Goal: Check status

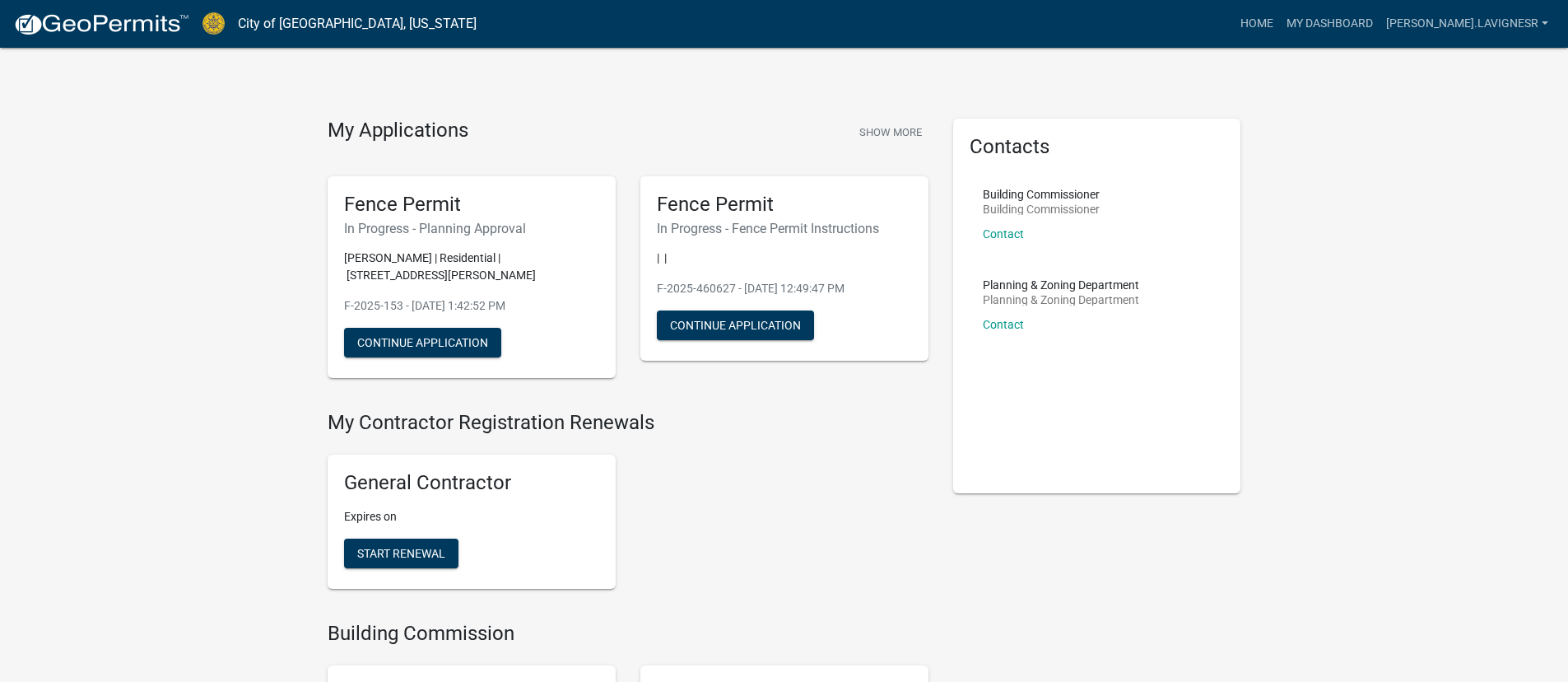
click at [374, 234] on h6 "In Progress - Planning Approval" at bounding box center [472, 228] width 255 height 16
click at [375, 208] on h5 "Fence Permit" at bounding box center [472, 204] width 255 height 23
click at [394, 342] on button "Continue Application" at bounding box center [423, 343] width 157 height 30
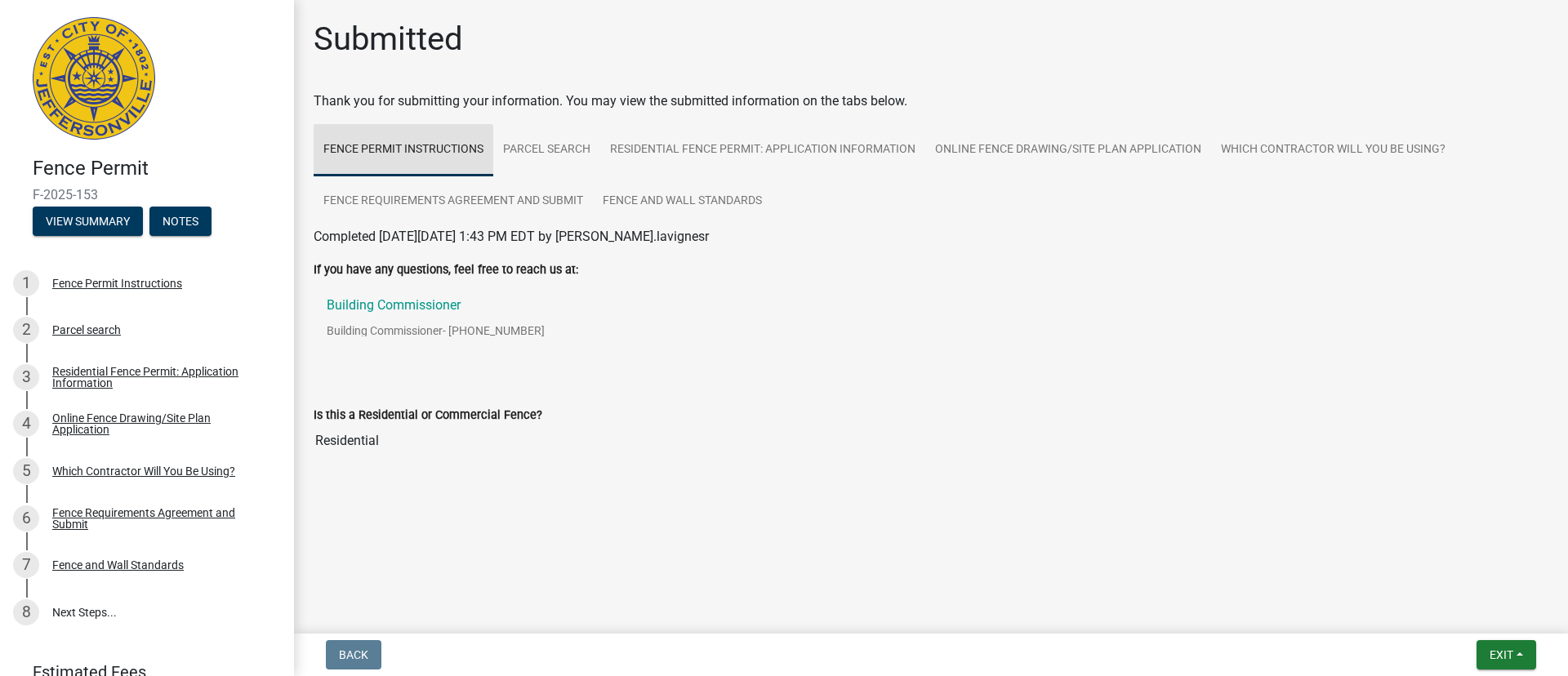
click at [375, 145] on link "Fence Permit Instructions" at bounding box center [403, 150] width 180 height 52
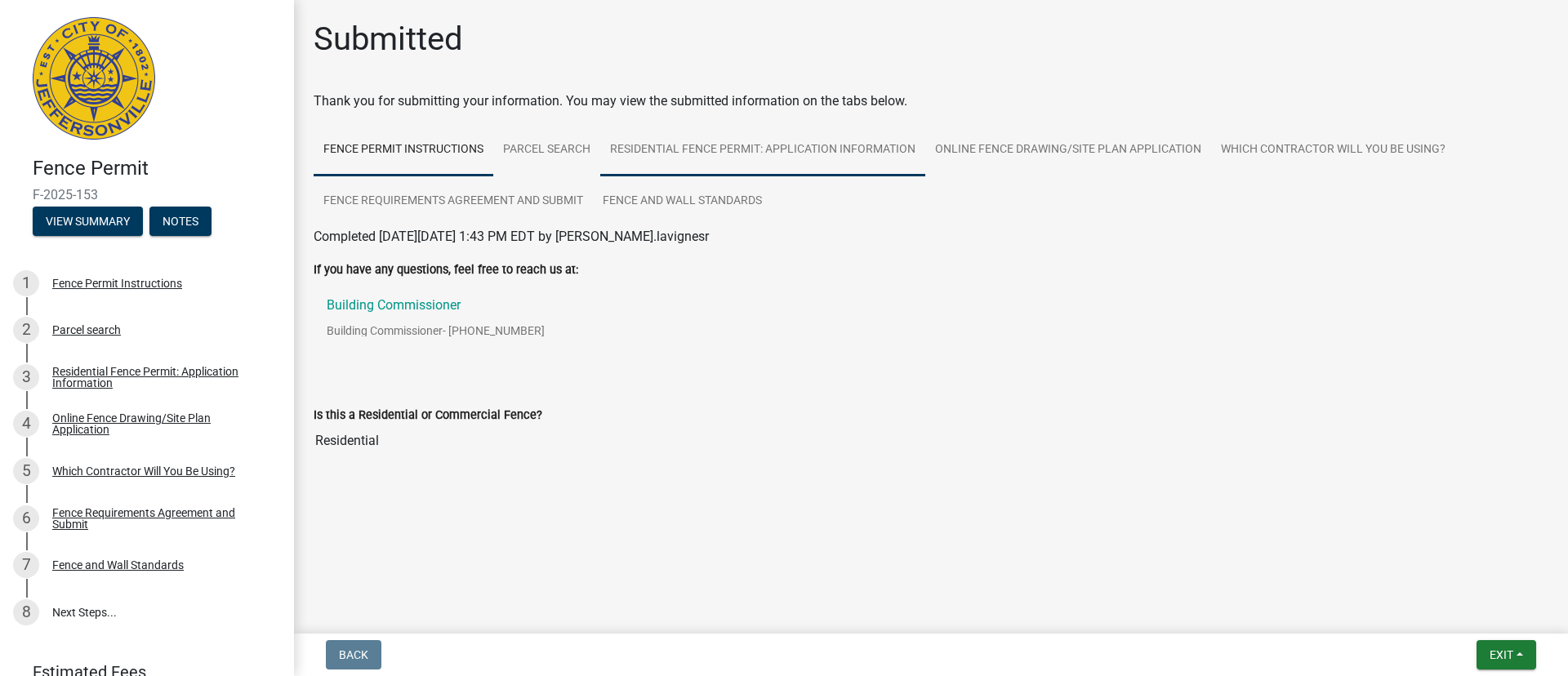
click at [663, 152] on link "Residential Fence Permit: Application Information" at bounding box center [762, 150] width 325 height 52
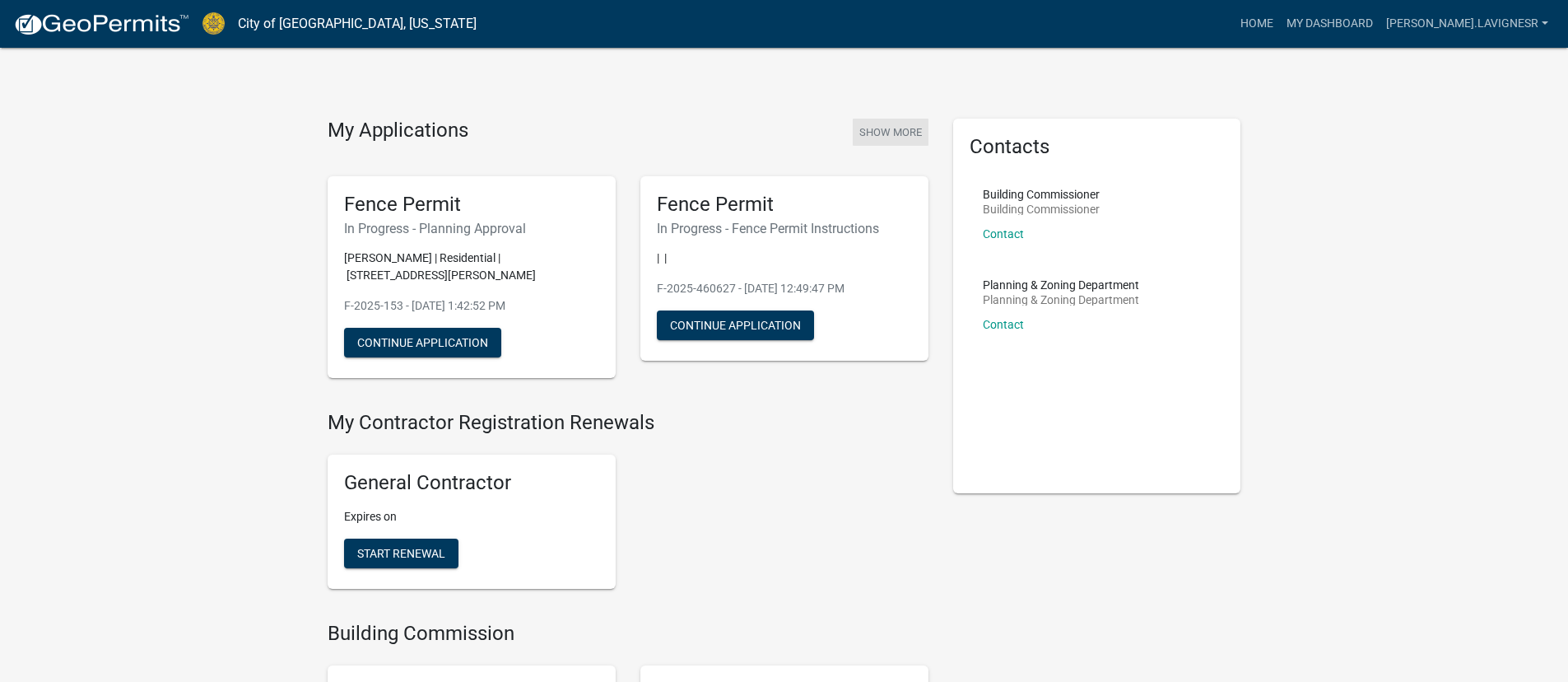
click at [871, 132] on button "Show More" at bounding box center [890, 132] width 76 height 27
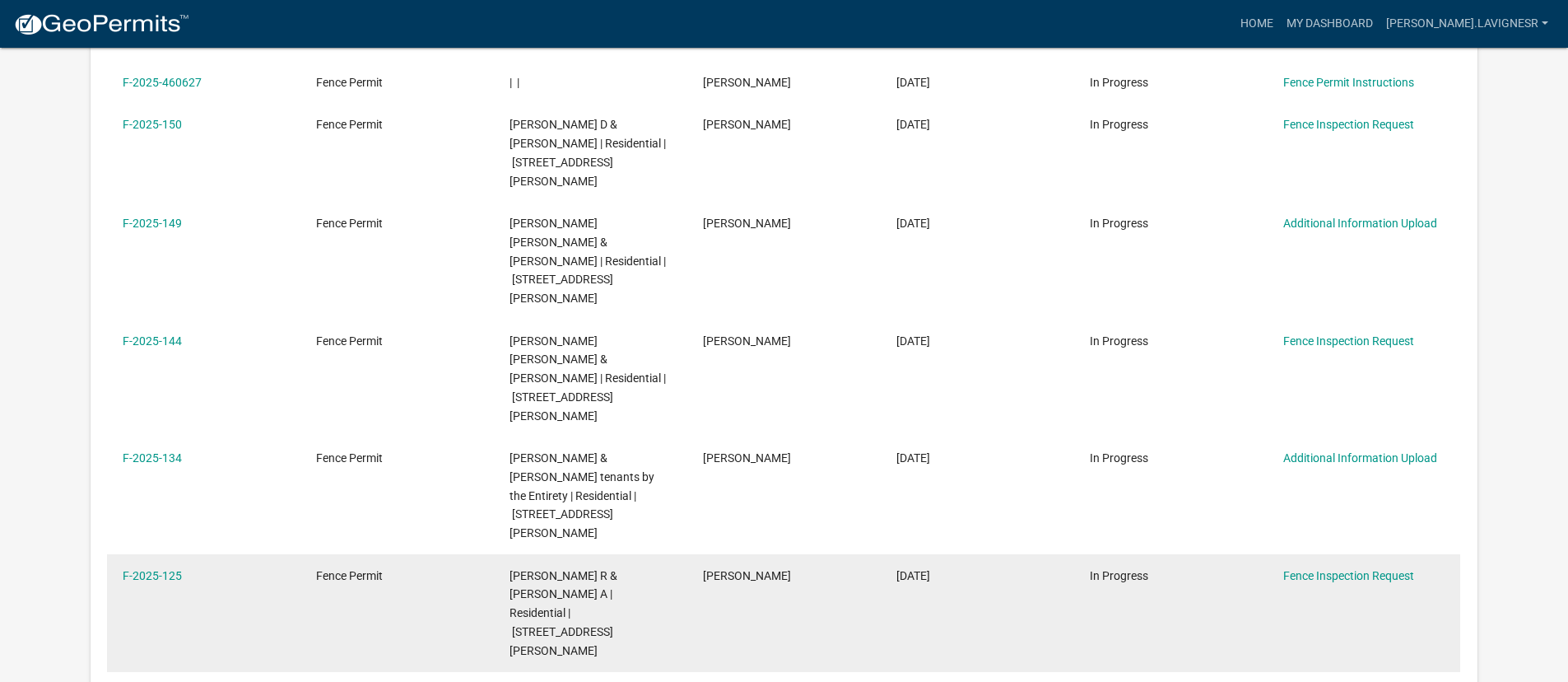
scroll to position [427, 0]
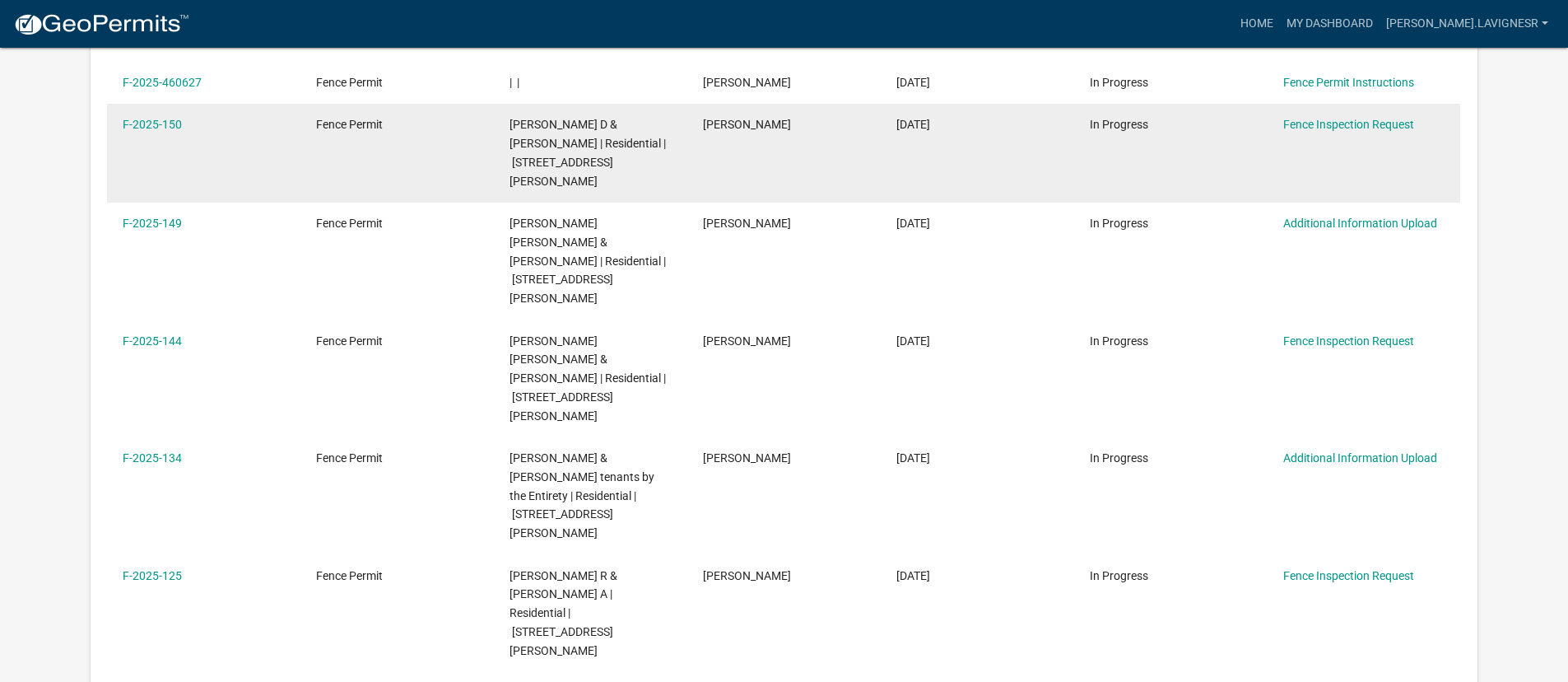
click at [544, 155] on span "[PERSON_NAME] D & [PERSON_NAME] | Residential | [STREET_ADDRESS][PERSON_NAME]" at bounding box center [588, 152] width 157 height 70
click at [546, 144] on span "[PERSON_NAME] D & [PERSON_NAME] | Residential | [STREET_ADDRESS][PERSON_NAME]" at bounding box center [588, 152] width 157 height 70
click at [159, 127] on link "F-2025-150" at bounding box center [152, 124] width 59 height 13
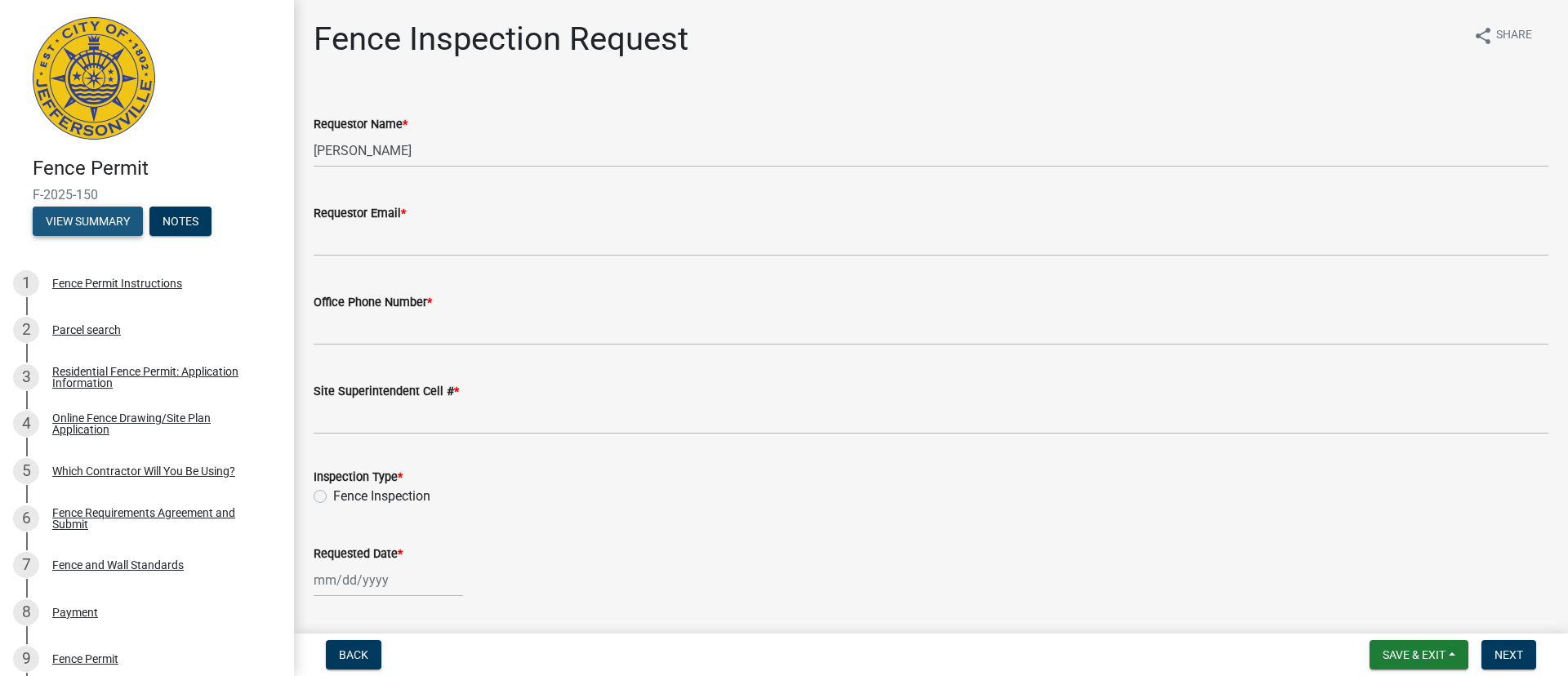
click at [87, 219] on button "View Summary" at bounding box center [88, 222] width 110 height 30
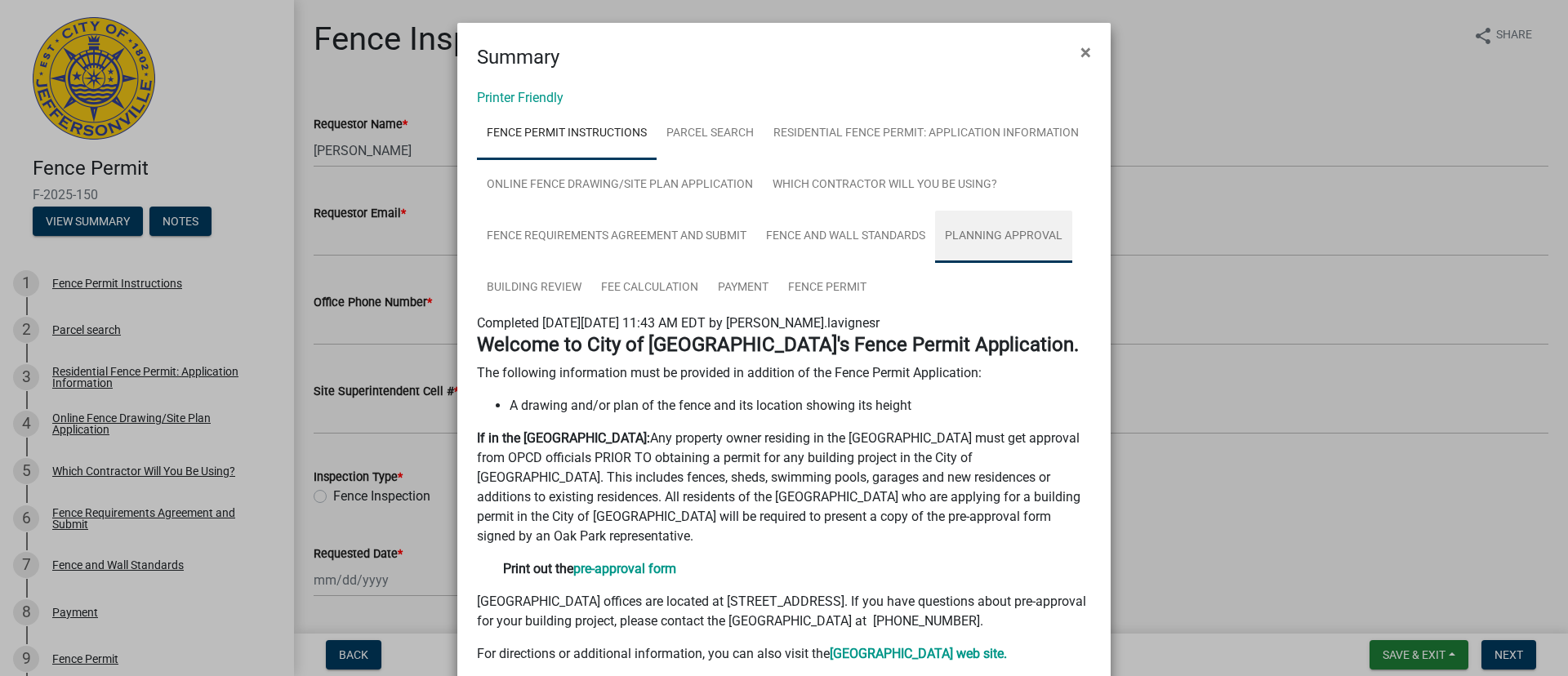
click at [1035, 236] on link "Planning Approval" at bounding box center [1003, 237] width 137 height 52
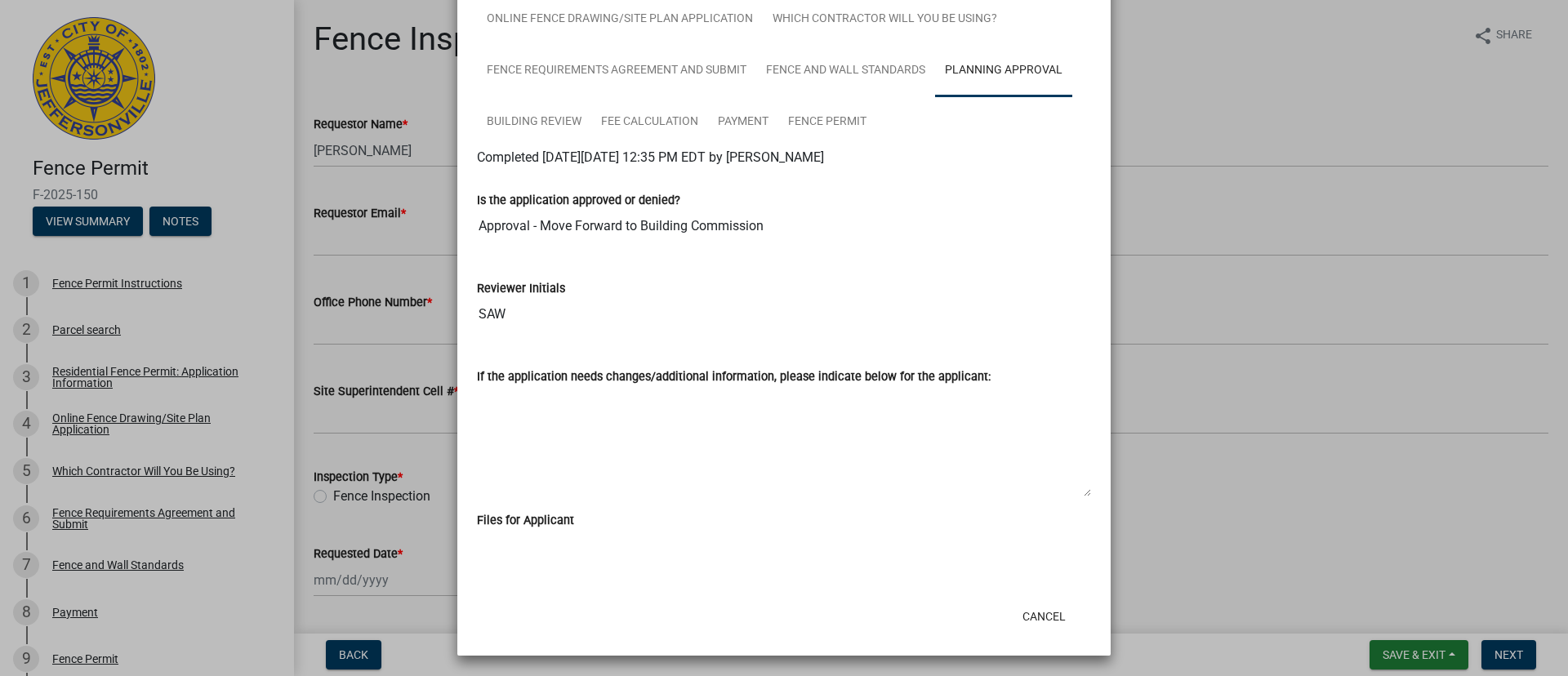
scroll to position [169, 0]
click at [534, 123] on link "Building Review" at bounding box center [534, 120] width 115 height 52
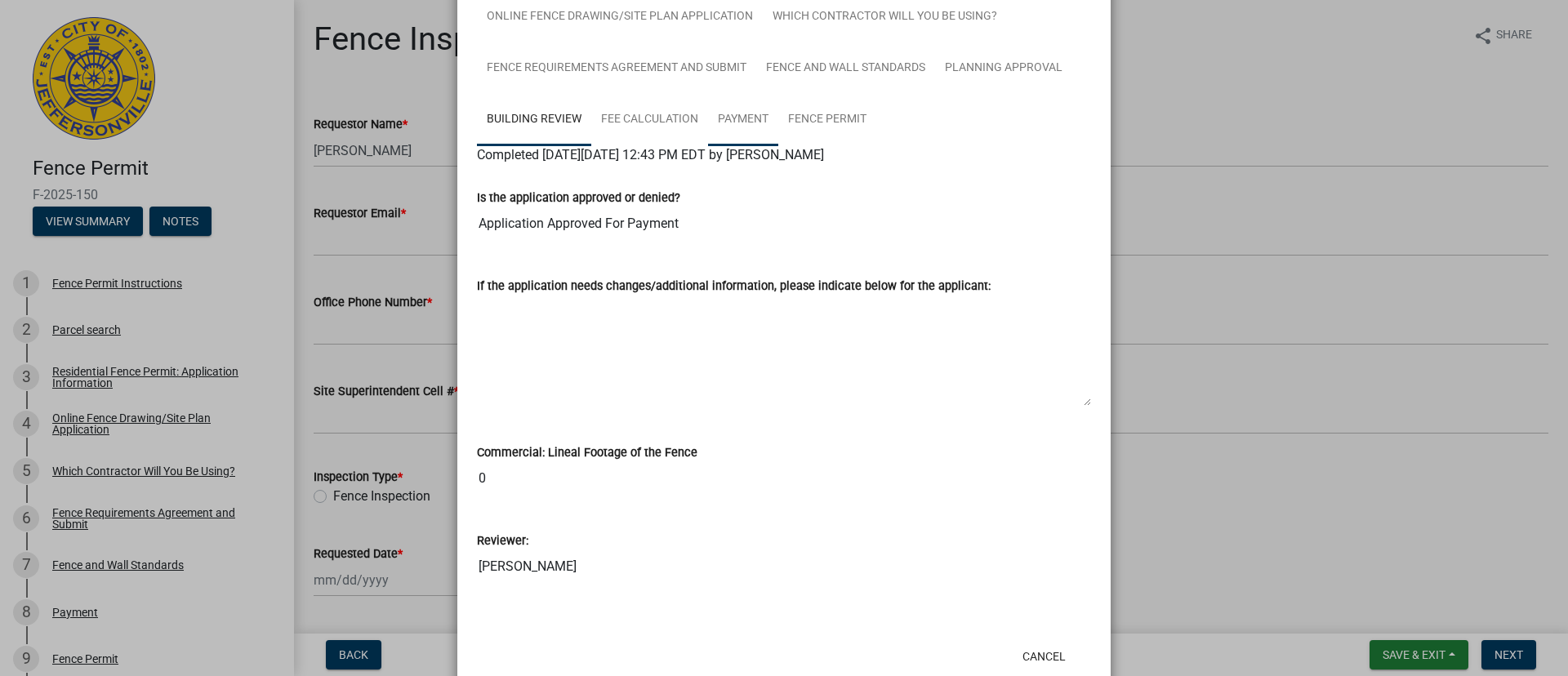
click at [717, 122] on link "Payment" at bounding box center [742, 120] width 70 height 52
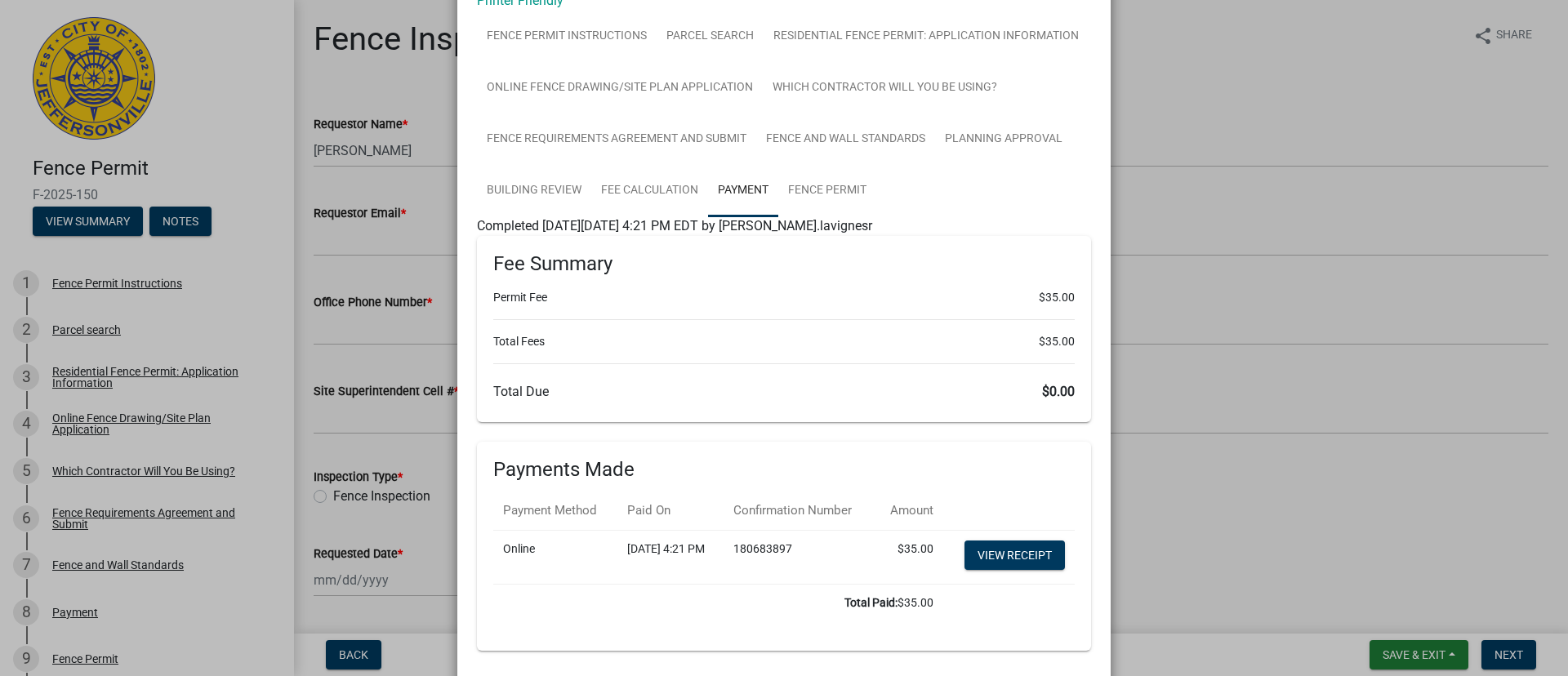
scroll to position [106, 0]
